Goal: Task Accomplishment & Management: Use online tool/utility

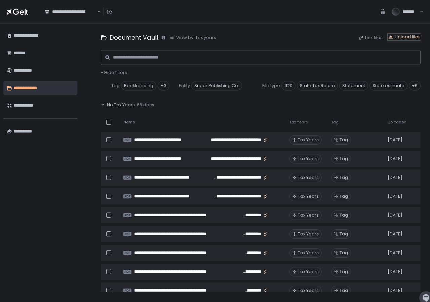
click at [412, 37] on div "Upload files" at bounding box center [404, 37] width 33 height 6
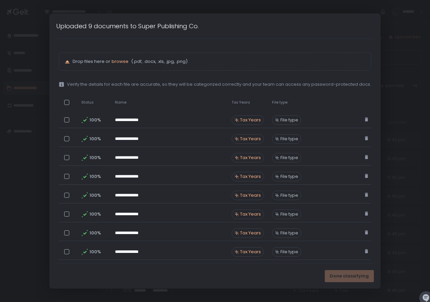
click at [67, 103] on div at bounding box center [66, 102] width 5 height 5
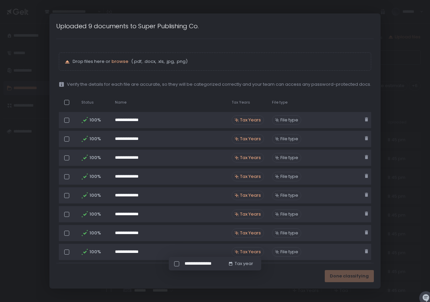
click at [351, 277] on div "Done classifying" at bounding box center [349, 276] width 49 height 12
click at [243, 264] on div "Tax year" at bounding box center [240, 263] width 25 height 6
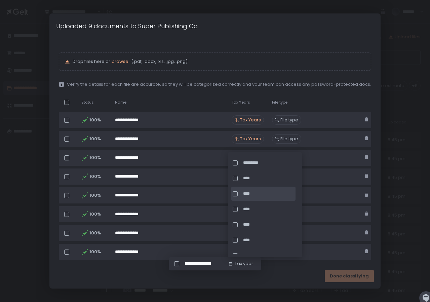
click at [256, 196] on span "****" at bounding box center [268, 194] width 51 height 6
click at [355, 279] on button "Done classifying" at bounding box center [349, 276] width 49 height 12
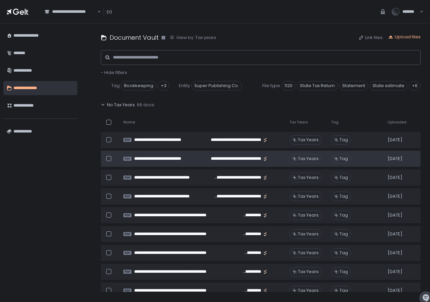
click at [102, 103] on icon at bounding box center [103, 105] width 4 height 4
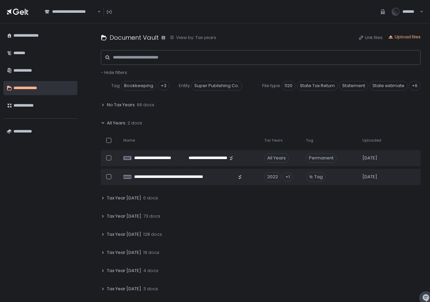
click at [121, 215] on span "Tax Year [DATE]" at bounding box center [124, 216] width 34 height 6
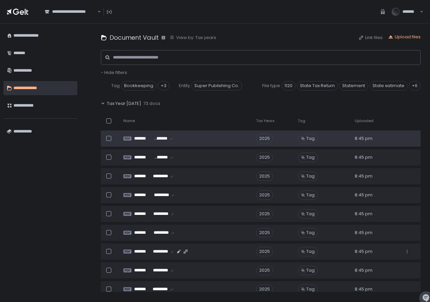
scroll to position [184, 0]
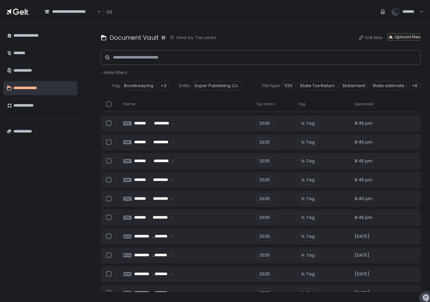
click at [411, 38] on div "Upload files" at bounding box center [404, 37] width 33 height 6
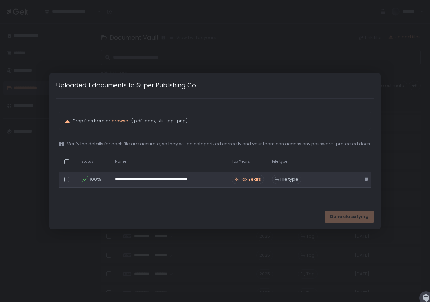
click at [248, 181] on span "Tax Years" at bounding box center [250, 179] width 21 height 6
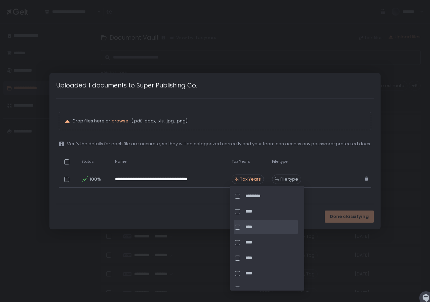
click at [252, 230] on div "****" at bounding box center [266, 227] width 64 height 14
click at [342, 215] on div "Done classifying" at bounding box center [349, 216] width 49 height 12
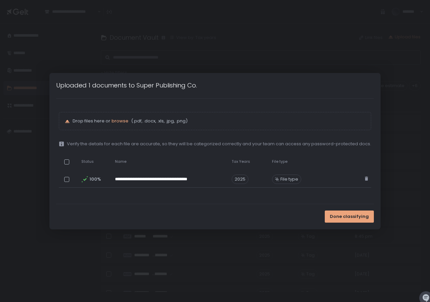
scroll to position [203, 0]
click at [360, 217] on span "Done classifying" at bounding box center [349, 216] width 39 height 6
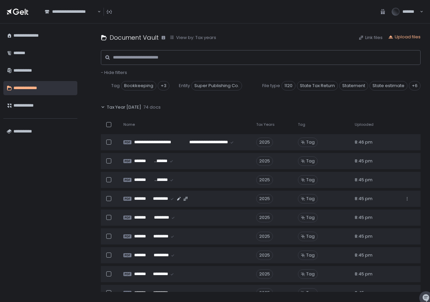
scroll to position [108, 0]
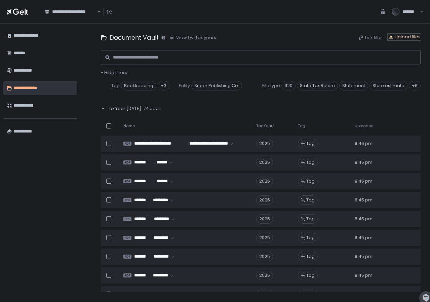
click at [414, 38] on div "Upload files" at bounding box center [404, 37] width 33 height 6
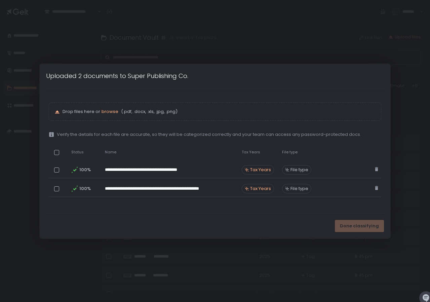
click at [56, 149] on div at bounding box center [58, 152] width 10 height 13
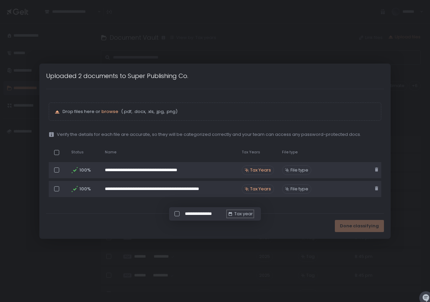
click at [237, 214] on div "Tax year" at bounding box center [239, 214] width 25 height 6
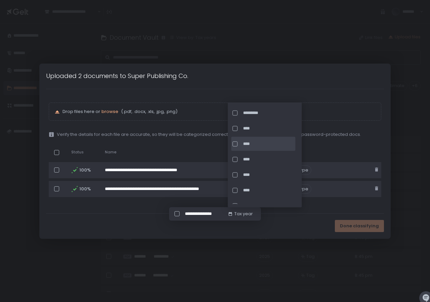
click at [253, 145] on span "****" at bounding box center [268, 144] width 51 height 6
click at [364, 228] on span "Done classifying" at bounding box center [359, 226] width 39 height 6
